Goal: Information Seeking & Learning: Learn about a topic

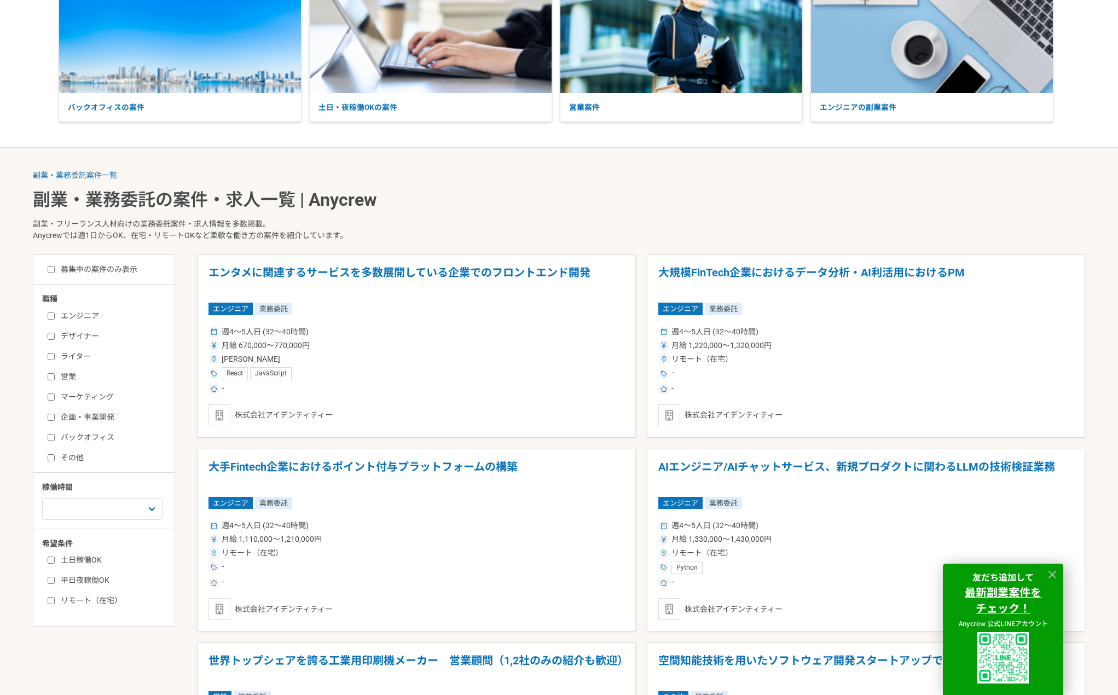
scroll to position [164, 0]
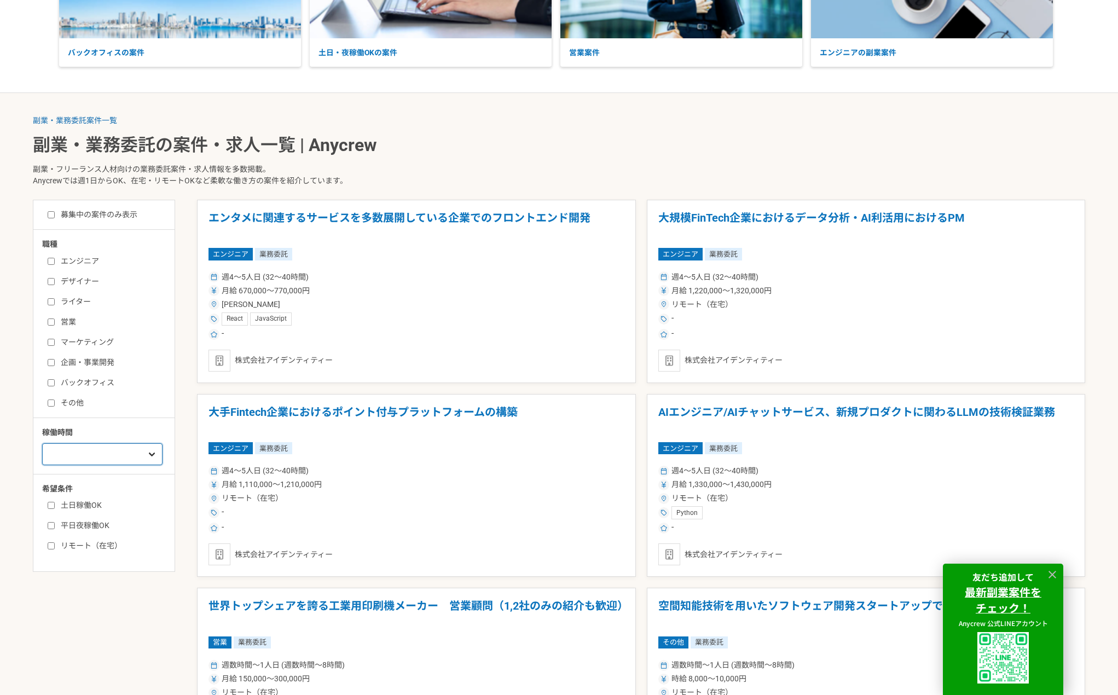
click at [120, 458] on select "週1人日（8時間）以下 週2人日（16時間）以下 週3人日（24時間）以下 週4人日（32時間）以下 週5人日（40時間）以下" at bounding box center [102, 454] width 120 height 22
select select "2"
click at [42, 443] on select "週1人日（8時間）以下 週2人日（16時間）以下 週3人日（24時間）以下 週4人日（32時間）以下 週5人日（40時間）以下" at bounding box center [102, 454] width 120 height 22
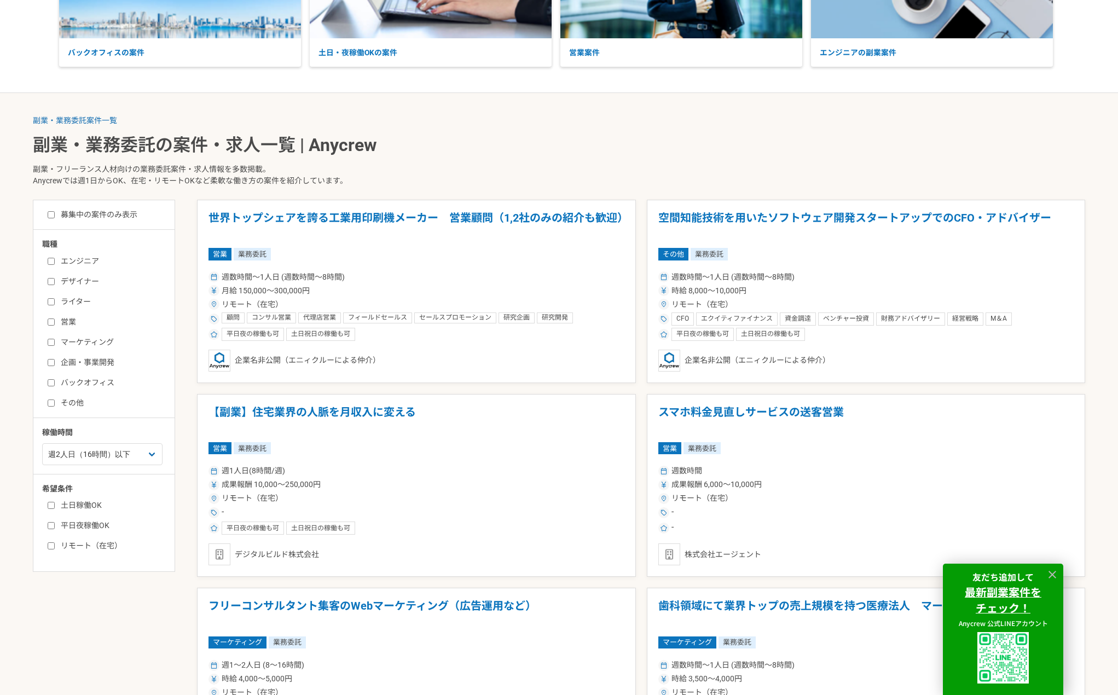
click at [638, 165] on p "副業・フリーランス人材向けの業務委託案件・求人情報を多数掲載。 Anycrewでは週1日からOK、在宅・リモートOKなど柔軟な働き方の案件を紹介しています。" at bounding box center [559, 177] width 1053 height 45
click at [647, 165] on p "副業・フリーランス人材向けの業務委託案件・求人情報を多数掲載。 Anycrewでは週1日からOK、在宅・リモートOKなど柔軟な働き方の案件を紹介しています。" at bounding box center [559, 177] width 1053 height 45
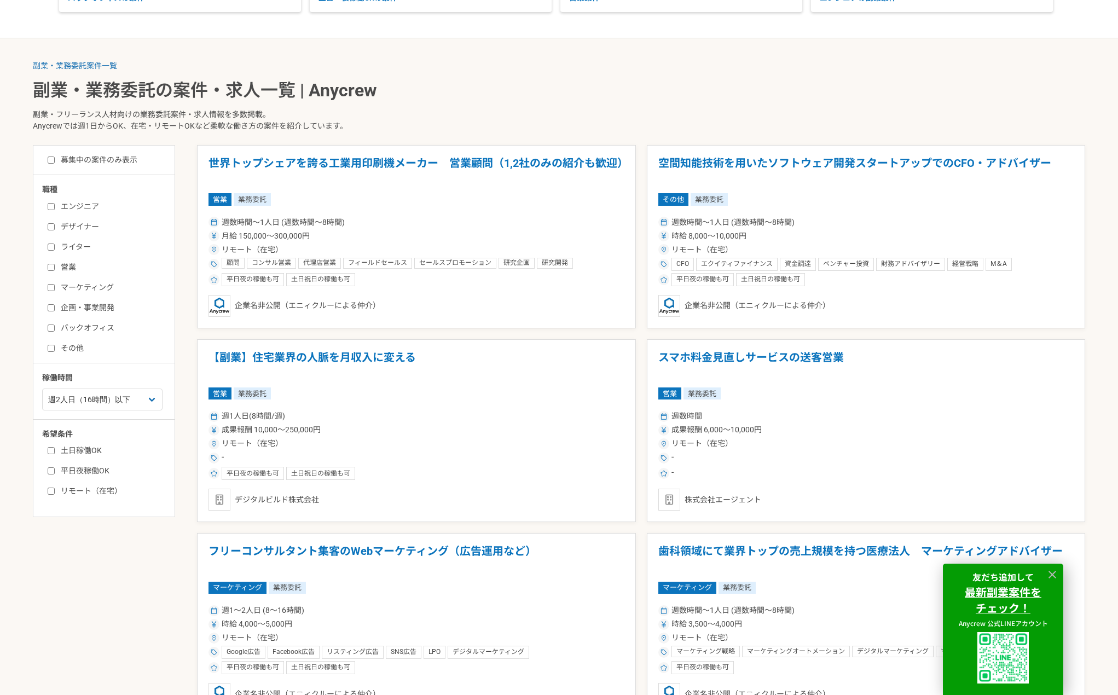
click at [108, 494] on label "リモート（在宅）" at bounding box center [111, 491] width 126 height 11
click at [55, 494] on input "リモート（在宅）" at bounding box center [51, 491] width 7 height 7
checkbox input "true"
drag, startPoint x: 654, startPoint y: 113, endPoint x: 651, endPoint y: 118, distance: 5.6
click at [654, 114] on p "副業・フリーランス人材向けの業務委託案件・求人情報を多数掲載。 Anycrewでは週1日からOK、在宅・リモートOKなど柔軟な働き方の案件を紹介しています。" at bounding box center [559, 122] width 1053 height 45
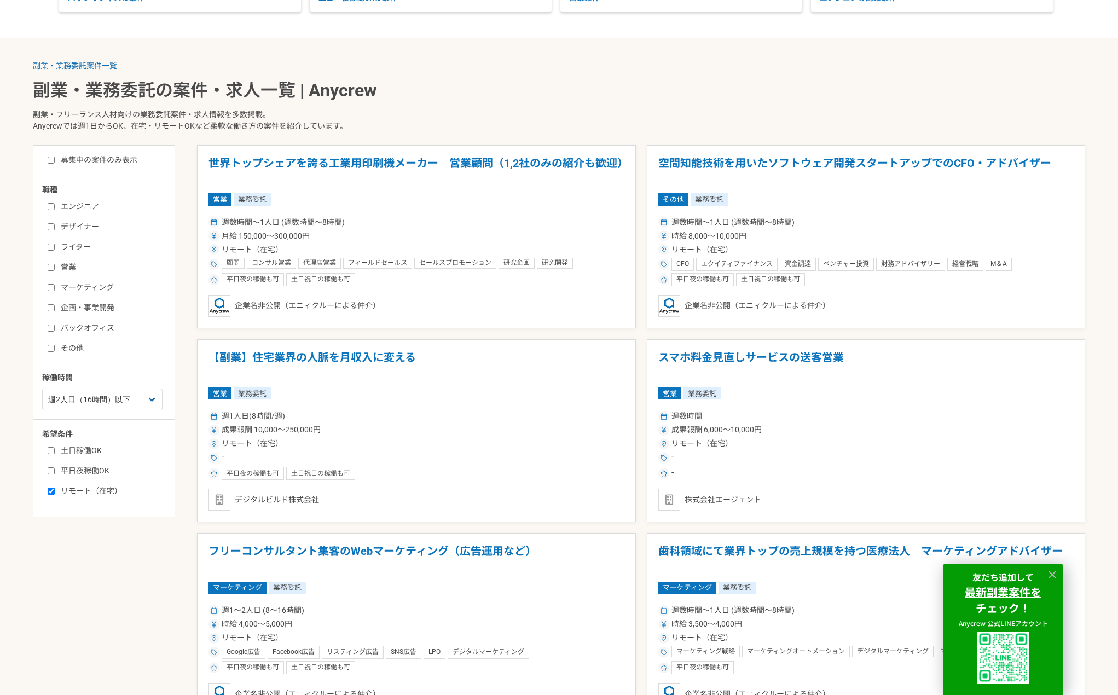
click at [647, 124] on p "副業・フリーランス人材向けの業務委託案件・求人情報を多数掲載。 Anycrewでは週1日からOK、在宅・リモートOKなど柔軟な働き方の案件を紹介しています。" at bounding box center [559, 122] width 1053 height 45
click at [638, 131] on p "副業・フリーランス人材向けの業務委託案件・求人情報を多数掲載。 Anycrewでは週1日からOK、在宅・リモートOKなど柔軟な働き方の案件を紹介しています。" at bounding box center [559, 122] width 1053 height 45
click at [638, 130] on p "副業・フリーランス人材向けの業務委託案件・求人情報を多数掲載。 Anycrewでは週1日からOK、在宅・リモートOKなど柔軟な働き方の案件を紹介しています。" at bounding box center [559, 122] width 1053 height 45
click at [631, 131] on p "副業・フリーランス人材向けの業務委託案件・求人情報を多数掲載。 Anycrewでは週1日からOK、在宅・リモートOKなど柔軟な働き方の案件を紹介しています。" at bounding box center [559, 122] width 1053 height 45
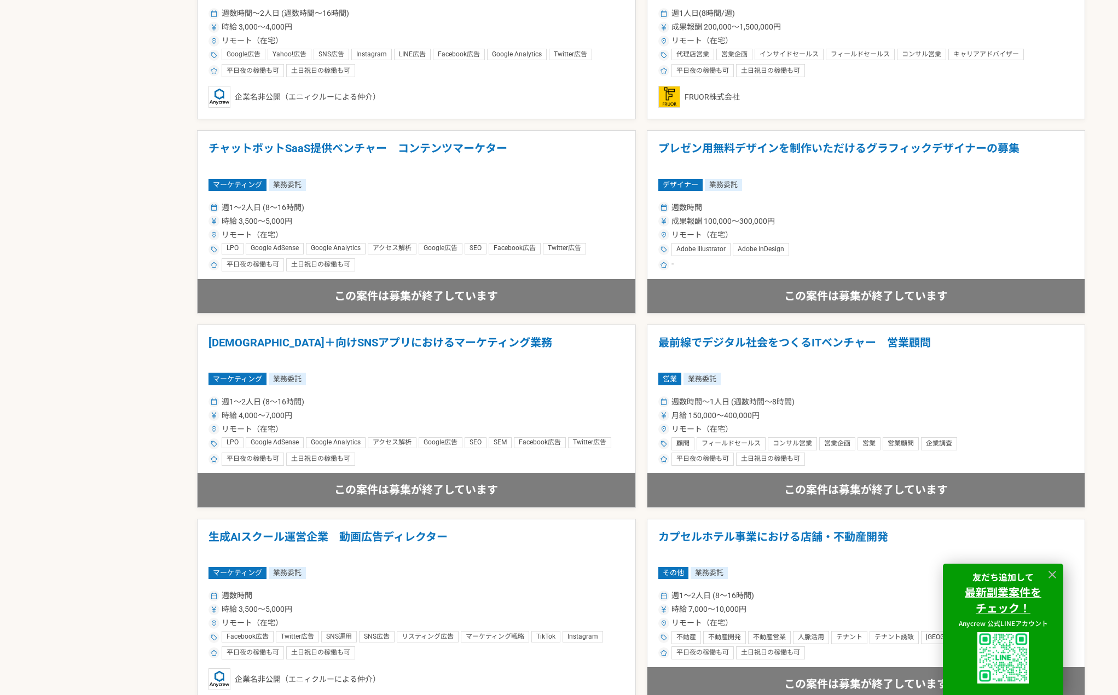
scroll to position [1259, 0]
